Goal: Task Accomplishment & Management: Complete application form

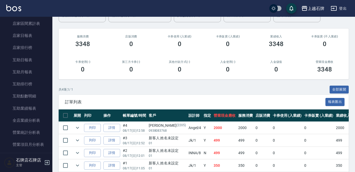
scroll to position [183, 0]
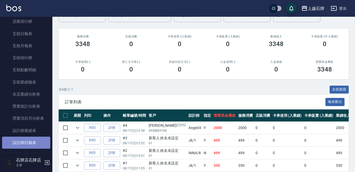
click at [37, 147] on link "設計師日報表" at bounding box center [26, 143] width 48 height 12
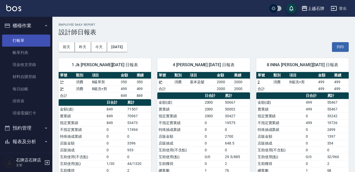
click at [31, 43] on link "打帳單" at bounding box center [26, 41] width 48 height 12
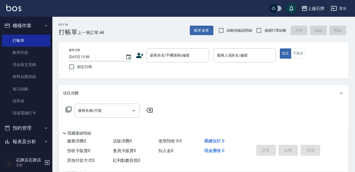
click at [170, 27] on div "Key In 打帳單 上一筆訂單:#4 帳單速查 結帳前確認明細 連續打單結帳 掛單 結帳 明細" at bounding box center [200, 26] width 297 height 19
click at [171, 61] on div "顧客姓名/手機號碼/編號" at bounding box center [177, 55] width 63 height 14
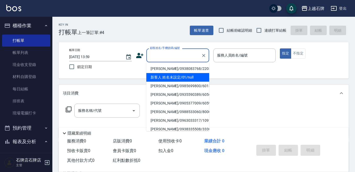
drag, startPoint x: 188, startPoint y: 74, endPoint x: 239, endPoint y: 54, distance: 54.5
click at [188, 74] on li "新客人 姓名未設定/01/null" at bounding box center [177, 77] width 63 height 9
type input "1"
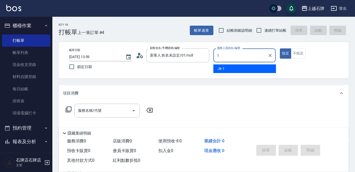
type input "新客人 姓名未設定/01/null"
click at [248, 70] on div "Jk -1" at bounding box center [244, 68] width 63 height 9
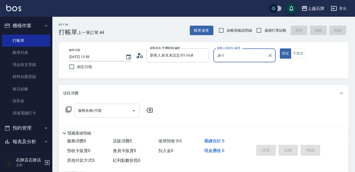
type input "Jk-1"
click at [124, 111] on input "服務名稱/代號" at bounding box center [103, 110] width 53 height 9
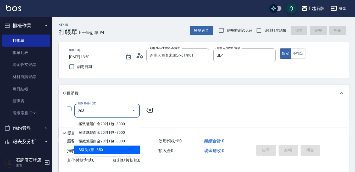
click at [125, 148] on span "B級洗+剪 - 350" at bounding box center [106, 150] width 65 height 9
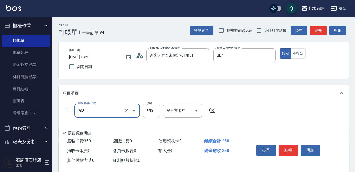
type input "B級洗+剪(203)"
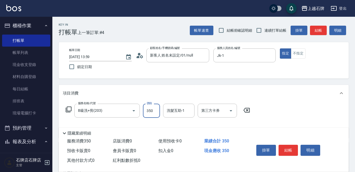
click at [153, 116] on input "350" at bounding box center [151, 111] width 17 height 14
type input "499"
click at [172, 102] on div "服務名稱/代號 B級洗+剪(203) 服務名稱/代號 價格 499 價格 洗髮互助-1 洗髮互助-1 第三方卡券 第三方卡券" at bounding box center [204, 120] width 290 height 36
drag, startPoint x: 188, startPoint y: 126, endPoint x: 184, endPoint y: 124, distance: 4.3
click at [185, 128] on div "隱藏業績明細" at bounding box center [204, 132] width 290 height 9
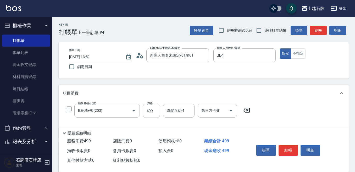
drag, startPoint x: 184, startPoint y: 116, endPoint x: 184, endPoint y: 113, distance: 3.4
click at [184, 113] on div "洗髮互助-1" at bounding box center [178, 111] width 31 height 14
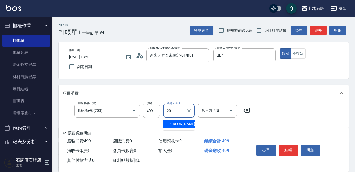
click at [185, 125] on div "[PERSON_NAME] -20" at bounding box center [178, 124] width 31 height 9
type input "[PERSON_NAME]-20"
click at [292, 148] on button "結帳" at bounding box center [289, 150] width 20 height 11
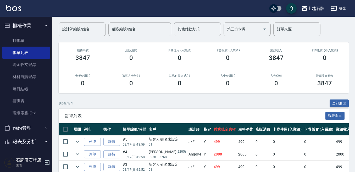
scroll to position [52, 0]
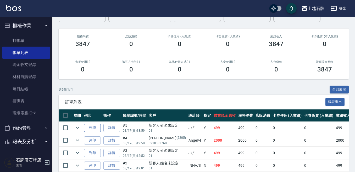
click at [95, 126] on button "列印" at bounding box center [92, 128] width 17 height 8
click at [28, 40] on link "打帳單" at bounding box center [26, 41] width 48 height 12
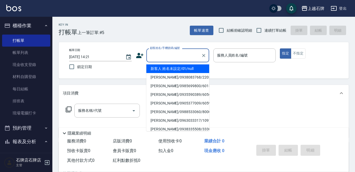
click at [167, 55] on input "顧客姓名/手機號碼/編號" at bounding box center [174, 55] width 50 height 9
click at [173, 69] on li "新客人 姓名未設定/01/null" at bounding box center [177, 68] width 63 height 9
type input "新客人 姓名未設定/01/null"
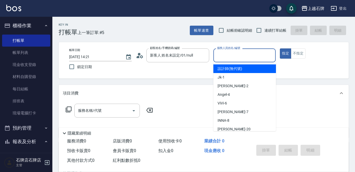
click at [231, 53] on input "服務人員姓名/編號" at bounding box center [245, 55] width 58 height 9
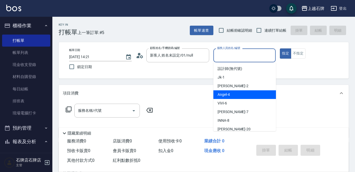
click at [243, 94] on div "[PERSON_NAME] -4" at bounding box center [244, 94] width 63 height 9
type input "[PERSON_NAME]-4"
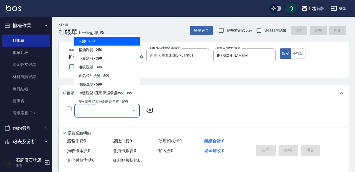
click at [115, 114] on input "服務名稱/代號" at bounding box center [103, 110] width 53 height 9
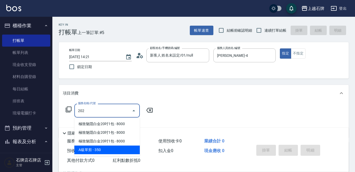
click at [122, 153] on span "A級單剪 - 350" at bounding box center [106, 150] width 65 height 9
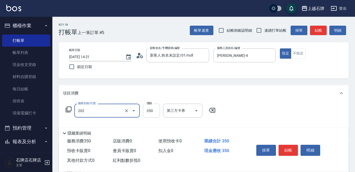
type input "A級單剪(202)"
click at [152, 113] on input "350" at bounding box center [151, 111] width 17 height 14
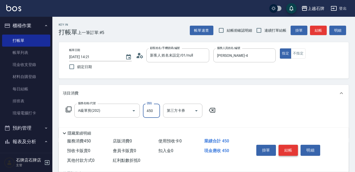
type input "450"
click at [285, 148] on button "結帳" at bounding box center [289, 150] width 20 height 11
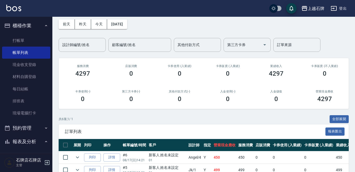
scroll to position [52, 0]
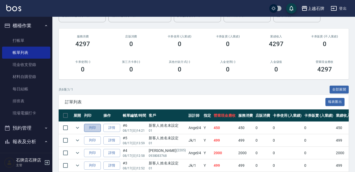
click at [95, 125] on button "列印" at bounding box center [92, 128] width 17 height 8
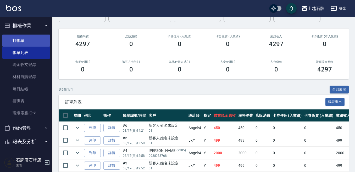
click at [23, 38] on link "打帳單" at bounding box center [26, 41] width 48 height 12
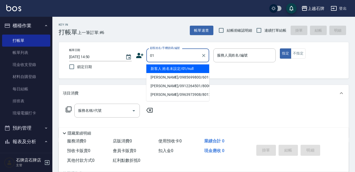
type input "新客人 姓名未設定/01/null"
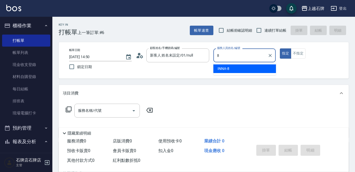
type input "INNA-8"
type button "true"
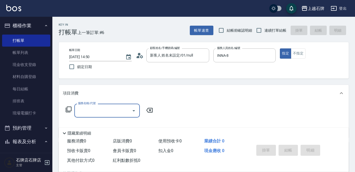
click at [81, 112] on input "服務名稱/代號" at bounding box center [103, 110] width 53 height 9
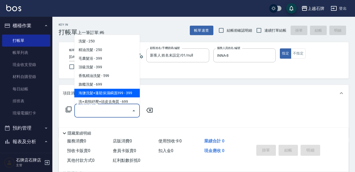
click at [94, 91] on span "海鹽洗髮+蓬鬆保濕瞬護399 - 399" at bounding box center [106, 93] width 65 height 9
type input "海鹽洗髮+蓬鬆保濕瞬護399(107)"
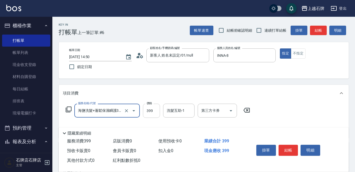
click at [154, 111] on input "399" at bounding box center [151, 111] width 17 height 14
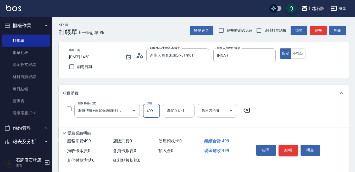
type input "499"
click at [284, 147] on button "結帳" at bounding box center [289, 150] width 20 height 11
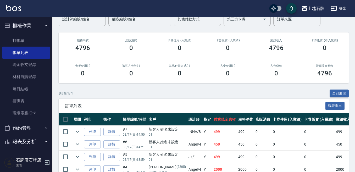
scroll to position [52, 0]
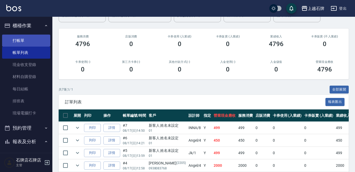
click at [24, 38] on link "打帳單" at bounding box center [26, 41] width 48 height 12
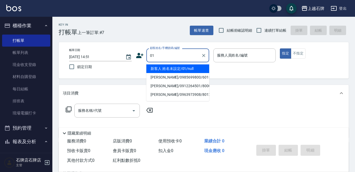
type input "新客人 姓名未設定/01/null"
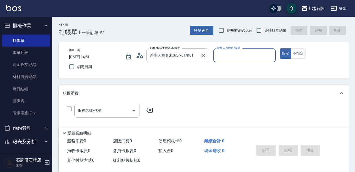
click at [205, 55] on icon "Clear" at bounding box center [203, 55] width 5 height 5
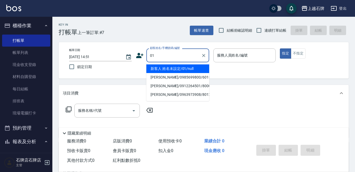
type input "新客人 姓名未設定/01/null"
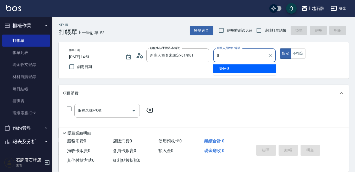
type input "INNA-8"
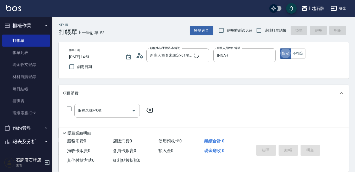
type button "true"
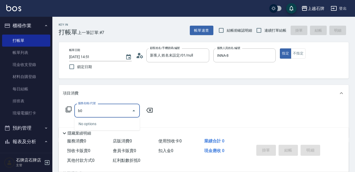
type input "b"
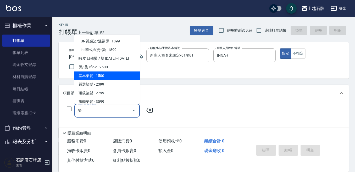
click at [109, 77] on span "基本染髮 - 1500" at bounding box center [106, 76] width 65 height 9
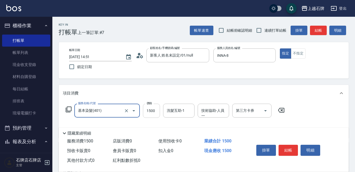
type input "基本染髮(401)"
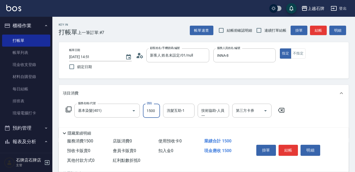
click at [152, 113] on input "1500" at bounding box center [151, 111] width 17 height 14
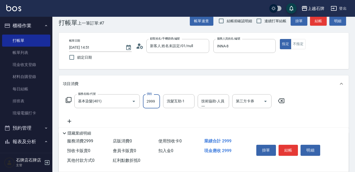
scroll to position [26, 0]
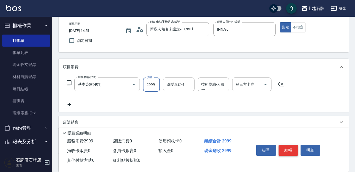
type input "2999"
click at [292, 150] on button "結帳" at bounding box center [289, 150] width 20 height 11
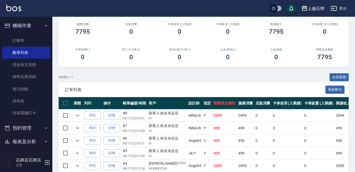
scroll to position [79, 0]
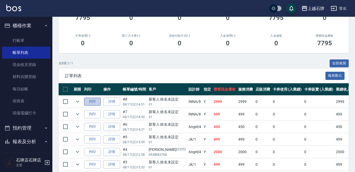
click at [89, 105] on button "列印" at bounding box center [92, 102] width 17 height 8
click at [99, 114] on button "列印" at bounding box center [92, 114] width 17 height 8
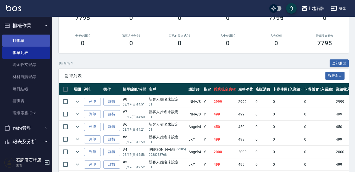
click at [17, 38] on link "打帳單" at bounding box center [26, 41] width 48 height 12
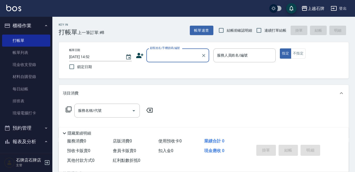
click at [185, 59] on input "顧客姓名/手機號碼/編號" at bounding box center [174, 55] width 50 height 9
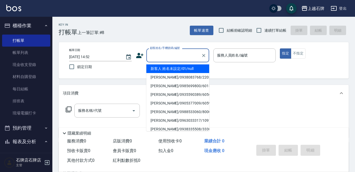
click at [200, 68] on li "新客人 姓名未設定/01/null" at bounding box center [177, 68] width 63 height 9
type input "1"
type input "新客人 姓名未設定/01/null"
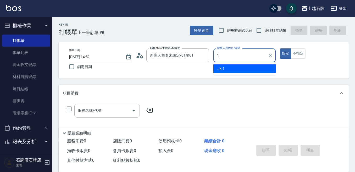
click at [253, 70] on div "Jk -1" at bounding box center [244, 68] width 63 height 9
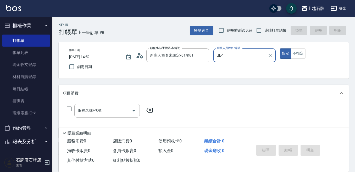
type input "Jk-1"
click at [94, 114] on input "服務名稱/代號" at bounding box center [103, 110] width 53 height 9
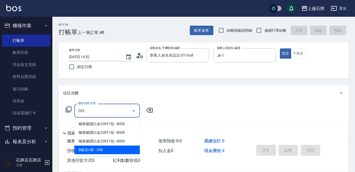
click at [121, 147] on span "B級洗+剪 - 350" at bounding box center [106, 150] width 65 height 9
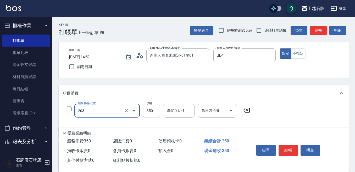
type input "B級洗+剪(203)"
click at [147, 109] on input "350" at bounding box center [151, 111] width 17 height 14
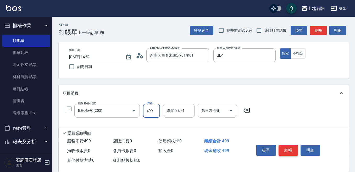
type input "499"
click at [297, 146] on button "結帳" at bounding box center [289, 150] width 20 height 11
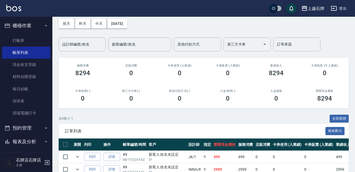
scroll to position [52, 0]
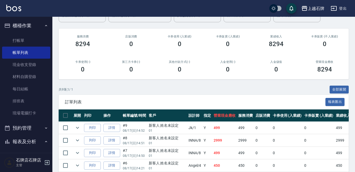
click at [97, 123] on td "列印" at bounding box center [92, 128] width 19 height 12
drag, startPoint x: 100, startPoint y: 130, endPoint x: 107, endPoint y: 130, distance: 7.3
click at [100, 130] on button "列印" at bounding box center [92, 128] width 17 height 8
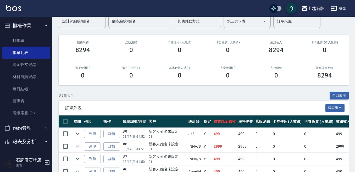
scroll to position [0, 0]
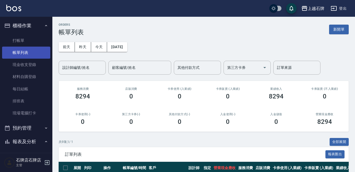
drag, startPoint x: 24, startPoint y: 47, endPoint x: 24, endPoint y: 42, distance: 4.5
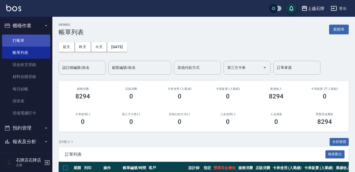
click at [24, 47] on link "帳單列表" at bounding box center [26, 53] width 48 height 12
click at [24, 42] on link "打帳單" at bounding box center [26, 41] width 48 height 12
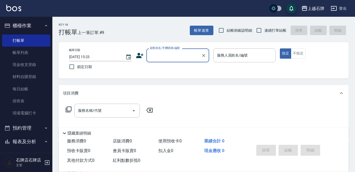
drag, startPoint x: 133, startPoint y: 56, endPoint x: 157, endPoint y: 46, distance: 26.3
click at [138, 53] on div "帳單日期 [DATE] 15:23 鎖定日期 顧客姓名/手機號碼/編號 顧客姓名/手機號碼/編號 服務人員姓名/編號 服務人員姓名/編號 指定 不指定" at bounding box center [204, 60] width 278 height 24
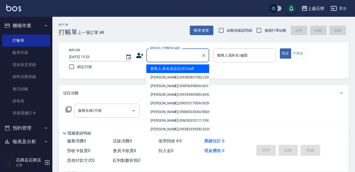
click at [158, 53] on div "顧客姓名/手機號碼/編號 顧客姓名/手機號碼/編號" at bounding box center [177, 55] width 63 height 14
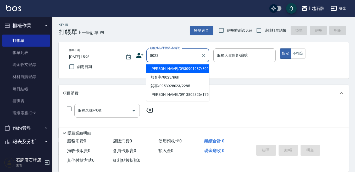
click at [169, 70] on li "[PERSON_NAME]/0930901987/8023" at bounding box center [177, 68] width 63 height 9
type input "[PERSON_NAME]/0930901987/8023"
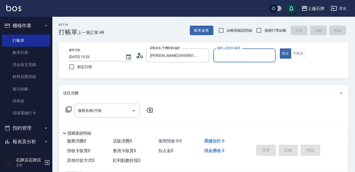
type input "Jk-1"
click at [105, 114] on input "服務名稱/代號" at bounding box center [103, 110] width 53 height 9
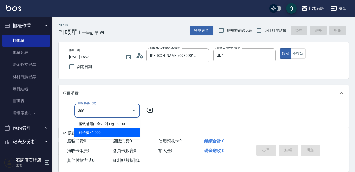
drag, startPoint x: 104, startPoint y: 132, endPoint x: 162, endPoint y: 125, distance: 58.3
click at [104, 132] on span "離子燙 - 1500" at bounding box center [106, 132] width 65 height 9
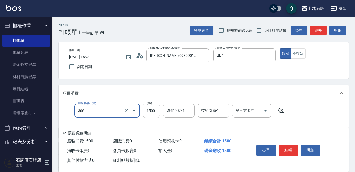
type input "離子燙(306)"
click at [157, 112] on input "1500" at bounding box center [151, 111] width 17 height 14
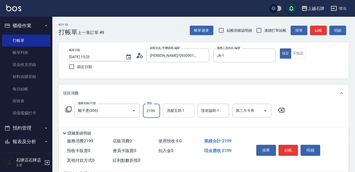
type input "2199"
click at [184, 114] on input "洗髮互助-1" at bounding box center [179, 110] width 27 height 9
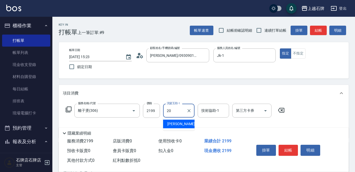
click at [183, 122] on div "[PERSON_NAME] -20" at bounding box center [178, 124] width 31 height 9
type input "[PERSON_NAME]-20"
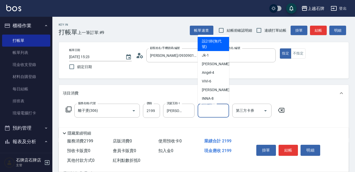
click at [206, 114] on input "技術協助-1" at bounding box center [213, 110] width 27 height 9
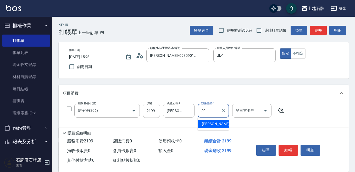
click at [204, 122] on span "[PERSON_NAME] -20" at bounding box center [218, 124] width 33 height 6
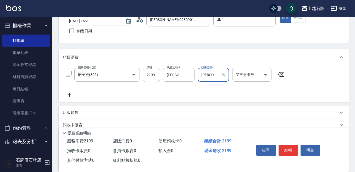
scroll to position [79, 0]
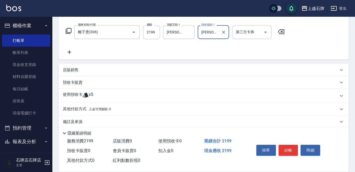
type input "[PERSON_NAME]-20"
click at [72, 51] on icon at bounding box center [69, 52] width 13 height 6
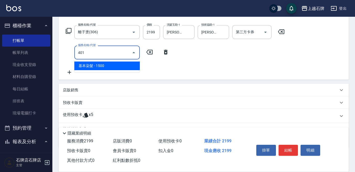
click at [130, 64] on span "基本染髮 - 1500" at bounding box center [106, 66] width 65 height 9
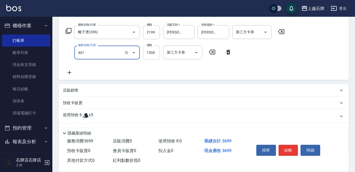
click at [153, 53] on input "1500" at bounding box center [151, 53] width 17 height 14
type input "基本染髮(401)"
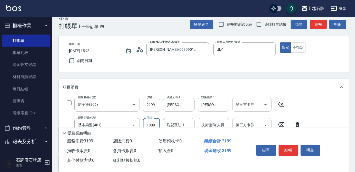
scroll to position [26, 0]
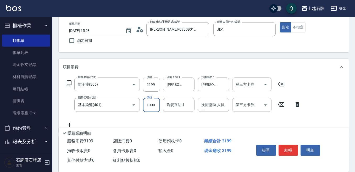
type input "1000"
click at [309, 54] on div "Key In 打帳單 上一筆訂單:#9 帳單速查 結帳前確認明細 連續打單結帳 掛單 結帳 明細 帳單日期 [DATE] 15:23 鎖定日期 顧客姓名/手機…" at bounding box center [203, 121] width 303 height 261
click at [294, 153] on button "結帳" at bounding box center [289, 150] width 20 height 11
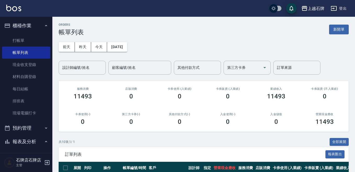
scroll to position [79, 0]
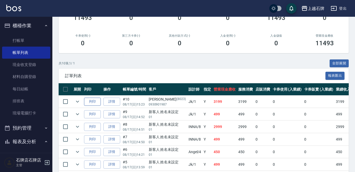
click at [95, 102] on button "列印" at bounding box center [92, 102] width 17 height 8
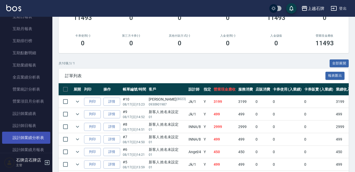
scroll to position [210, 0]
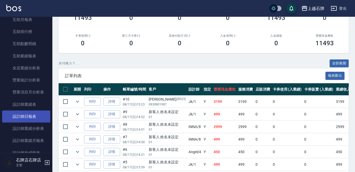
click at [36, 121] on link "設計師日報表" at bounding box center [26, 117] width 48 height 12
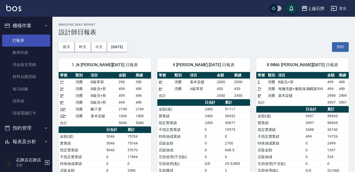
click at [23, 39] on link "打帳單" at bounding box center [26, 41] width 48 height 12
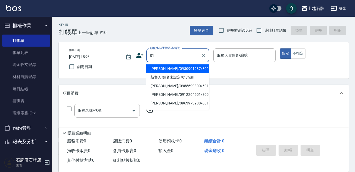
type input "[PERSON_NAME]/0930901987/8023"
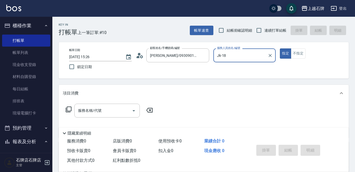
click at [280, 48] on button "指定" at bounding box center [285, 53] width 11 height 10
type input "Jk-1"
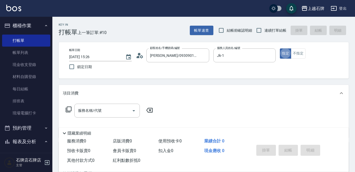
type button "true"
type input "新客人 姓名未設定/01/null"
click at [271, 55] on icon "Clear" at bounding box center [270, 55] width 3 height 3
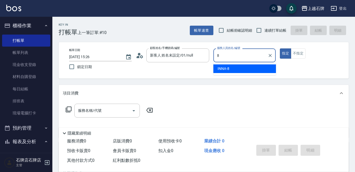
type input "INNA-8"
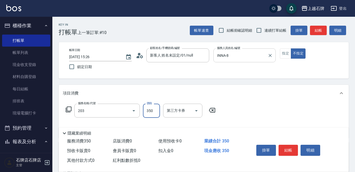
type input "B級洗+剪(203)"
type input "499"
click at [292, 153] on button "結帳" at bounding box center [289, 150] width 20 height 11
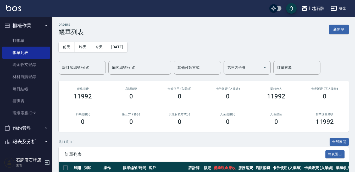
scroll to position [105, 0]
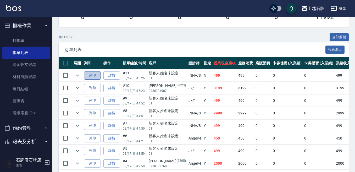
click at [98, 74] on button "列印" at bounding box center [92, 76] width 17 height 8
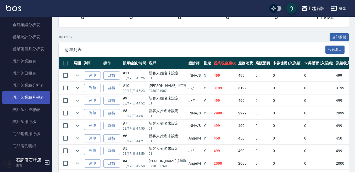
scroll to position [262, 0]
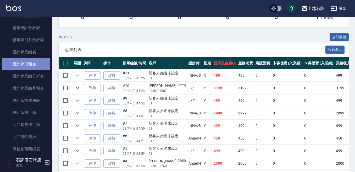
click at [33, 62] on link "設計師日報表" at bounding box center [26, 64] width 48 height 12
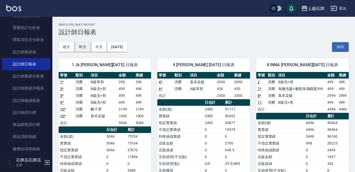
click at [86, 44] on button "昨天" at bounding box center [83, 47] width 16 height 10
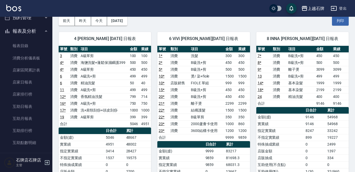
scroll to position [79, 0]
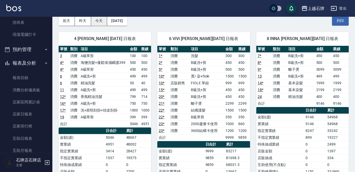
click at [100, 23] on button "今天" at bounding box center [99, 21] width 16 height 10
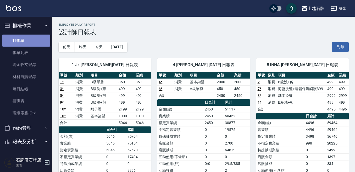
click at [39, 42] on link "打帳單" at bounding box center [26, 41] width 48 height 12
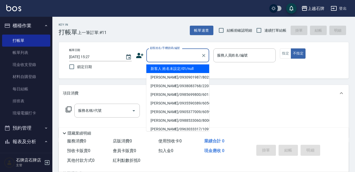
click at [178, 54] on input "顧客姓名/手機號碼/編號" at bounding box center [174, 55] width 50 height 9
click at [193, 68] on li "新客人 姓名未設定/01/null" at bounding box center [177, 68] width 63 height 9
type input "新客人 姓名未設定/01/null"
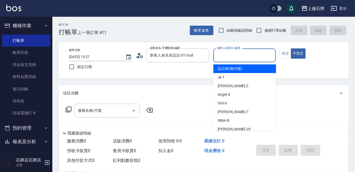
click at [245, 52] on input "服務人員姓名/編號" at bounding box center [245, 55] width 58 height 9
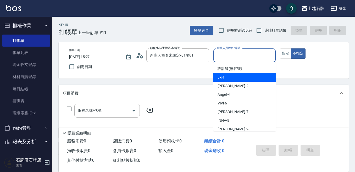
click at [254, 79] on div "Jk -1" at bounding box center [244, 77] width 63 height 9
type input "Jk-1"
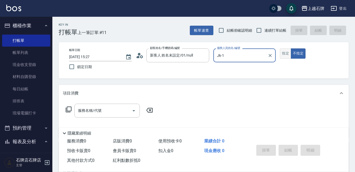
click at [289, 51] on button "指定" at bounding box center [285, 53] width 11 height 10
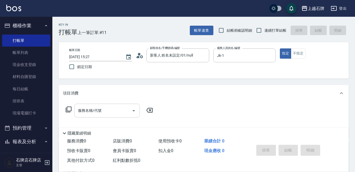
click at [118, 105] on div "服務名稱/代號" at bounding box center [106, 111] width 65 height 14
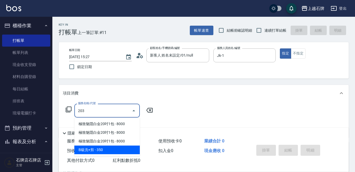
click at [118, 151] on span "B級洗+剪 - 350" at bounding box center [106, 150] width 65 height 9
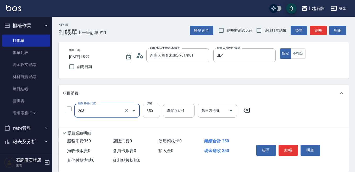
type input "B級洗+剪(203)"
click at [154, 113] on input "350" at bounding box center [151, 111] width 17 height 14
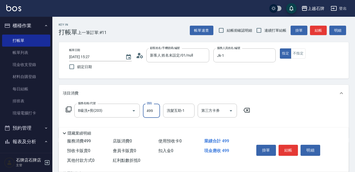
type input "499"
click at [178, 108] on div "洗髮互助-1 洗髮互助-1" at bounding box center [178, 111] width 31 height 14
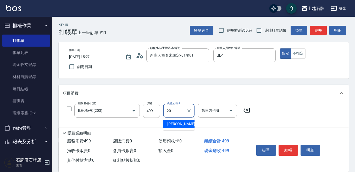
drag, startPoint x: 182, startPoint y: 121, endPoint x: 184, endPoint y: 120, distance: 3.0
click at [181, 121] on div "[PERSON_NAME] -20" at bounding box center [178, 124] width 31 height 9
type input "[PERSON_NAME]-20"
drag, startPoint x: 287, startPoint y: 148, endPoint x: 290, endPoint y: 140, distance: 8.2
click at [288, 148] on button "結帳" at bounding box center [289, 150] width 20 height 11
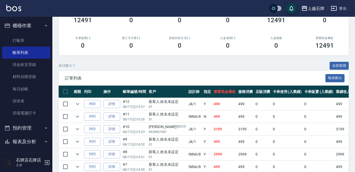
scroll to position [79, 0]
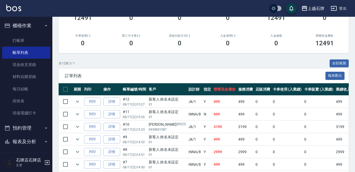
click at [87, 95] on th "列印" at bounding box center [92, 89] width 19 height 12
click at [92, 106] on td "列印" at bounding box center [92, 102] width 19 height 12
click at [90, 105] on button "列印" at bounding box center [92, 102] width 17 height 8
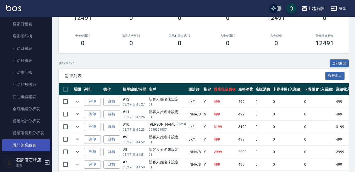
scroll to position [210, 0]
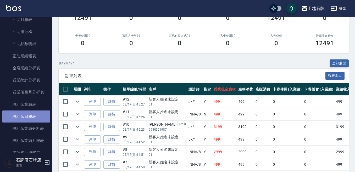
click at [31, 113] on link "設計師日報表" at bounding box center [26, 117] width 48 height 12
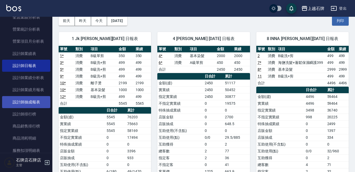
scroll to position [262, 0]
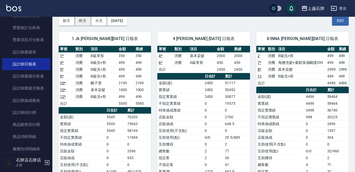
click at [84, 24] on button "昨天" at bounding box center [83, 21] width 16 height 10
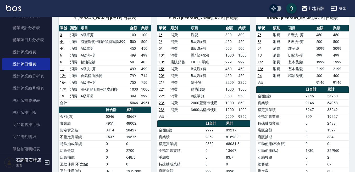
scroll to position [52, 0]
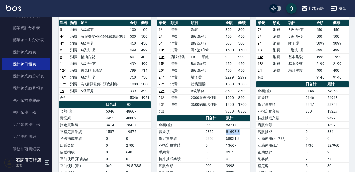
drag, startPoint x: 240, startPoint y: 131, endPoint x: 224, endPoint y: 129, distance: 15.9
click at [224, 129] on tr "實業績 9859 81698.3" at bounding box center [203, 131] width 92 height 7
click at [243, 133] on td "81698.3" at bounding box center [237, 131] width 25 height 7
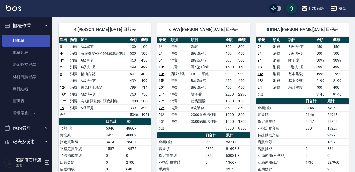
scroll to position [26, 0]
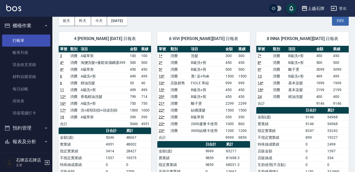
click at [44, 36] on link "打帳單" at bounding box center [26, 41] width 48 height 12
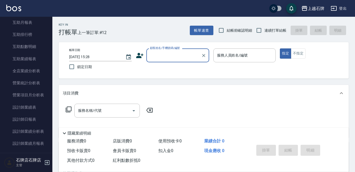
scroll to position [210, 0]
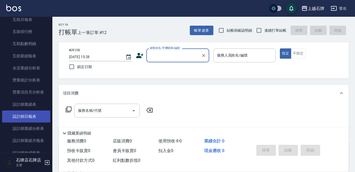
click at [18, 121] on link "設計師日報表" at bounding box center [26, 117] width 48 height 12
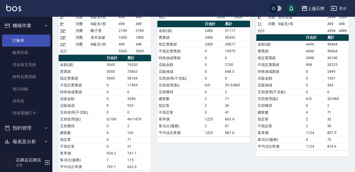
click at [25, 35] on link "打帳單" at bounding box center [26, 41] width 48 height 12
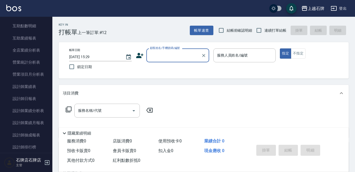
scroll to position [262, 0]
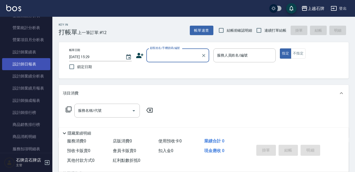
click at [41, 69] on link "設計師日報表" at bounding box center [26, 64] width 48 height 12
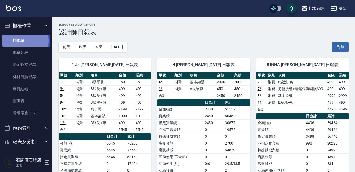
click at [24, 41] on link "打帳單" at bounding box center [26, 41] width 48 height 12
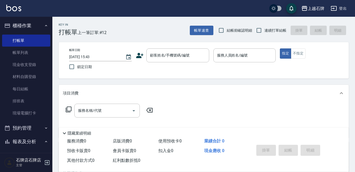
click at [169, 30] on div "Key In 打帳單 上一筆訂單:#12 帳單速查 結帳前確認明細 連續打單結帳 掛單 結帳 明細" at bounding box center [200, 26] width 297 height 19
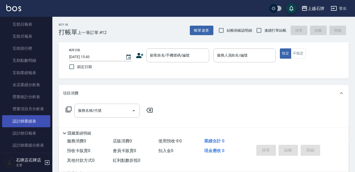
scroll to position [210, 0]
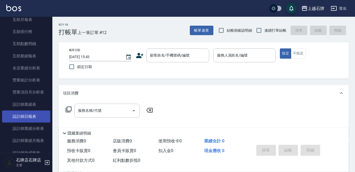
click at [41, 115] on link "設計師日報表" at bounding box center [26, 117] width 48 height 12
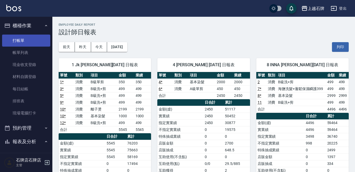
click at [40, 44] on link "打帳單" at bounding box center [26, 41] width 48 height 12
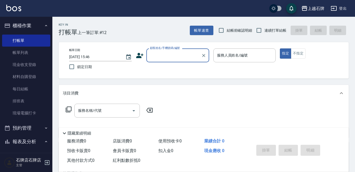
click at [170, 34] on div "Key In 打帳單 上一筆訂單:#12 帳單速查 結帳前確認明細 連續打單結帳 掛單 結帳 明細" at bounding box center [200, 26] width 297 height 19
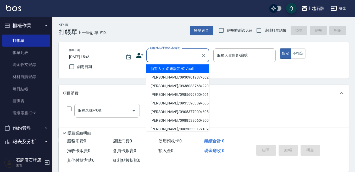
click at [178, 57] on input "顧客姓名/手機號碼/編號" at bounding box center [174, 55] width 50 height 9
click at [190, 70] on li "[PERSON_NAME]/0938335508/3330" at bounding box center [177, 68] width 63 height 9
type input "[PERSON_NAME]/0938335508/3330"
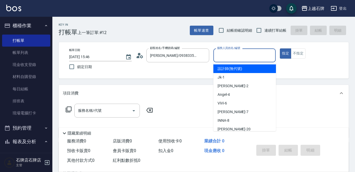
click at [233, 56] on input "服務人員姓名/編號" at bounding box center [245, 55] width 58 height 9
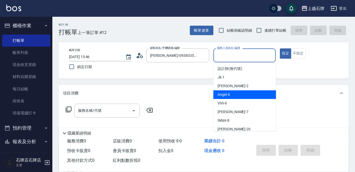
click at [233, 96] on div "[PERSON_NAME] -4" at bounding box center [244, 94] width 63 height 9
type input "[PERSON_NAME]-4"
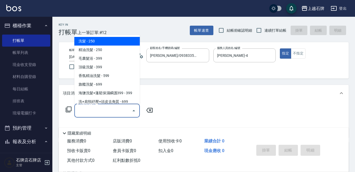
click at [111, 110] on input "服務名稱/代號" at bounding box center [103, 110] width 53 height 9
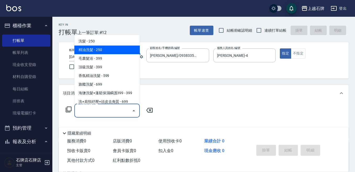
click at [117, 49] on span "精油洗髮 - 250" at bounding box center [106, 50] width 65 height 9
type input "精油洗髮(102)"
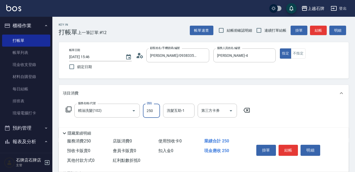
click at [156, 114] on input "250" at bounding box center [151, 111] width 17 height 14
type input "300"
click at [291, 149] on button "結帳" at bounding box center [289, 150] width 20 height 11
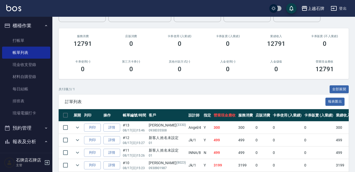
scroll to position [79, 0]
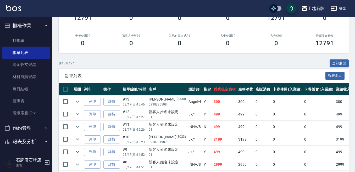
drag, startPoint x: 92, startPoint y: 100, endPoint x: 107, endPoint y: 97, distance: 14.9
click at [95, 99] on button "列印" at bounding box center [92, 102] width 17 height 8
